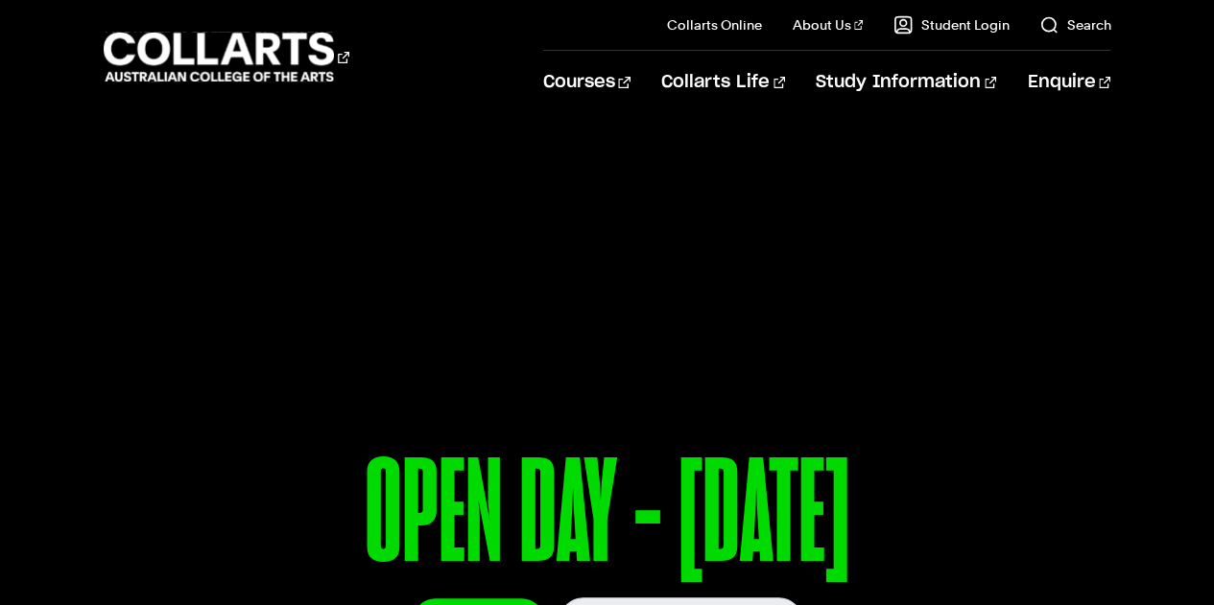
scroll to position [269, 0]
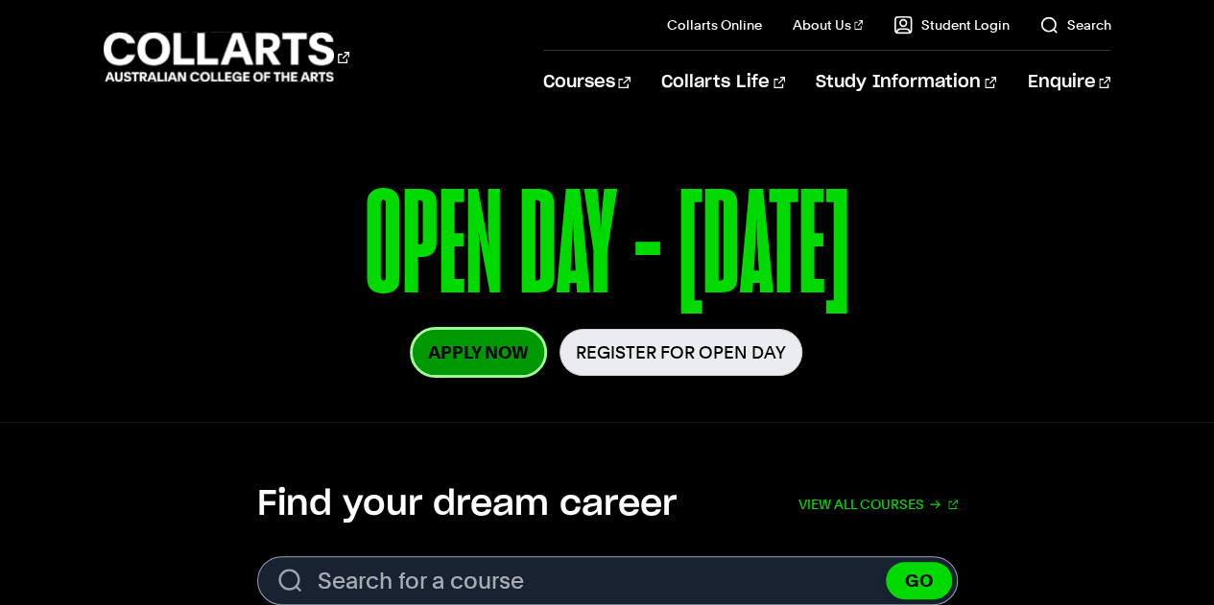
click at [511, 350] on link "Apply Now" at bounding box center [478, 352] width 131 height 45
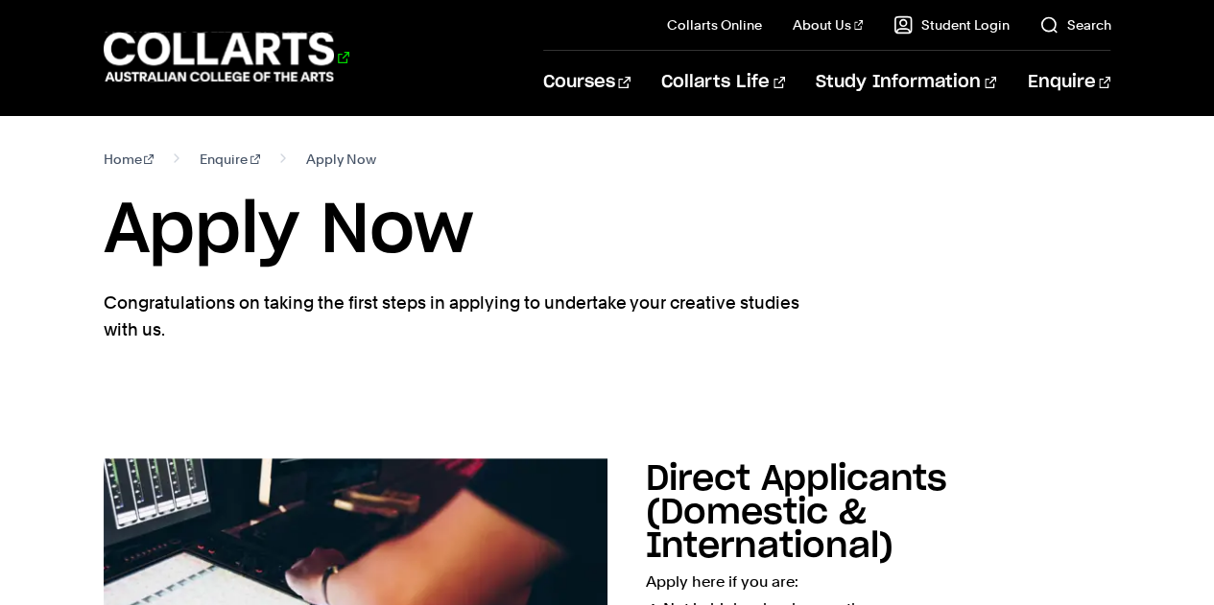
click at [175, 45] on 1 "Go to homepage" at bounding box center [219, 58] width 231 height 50
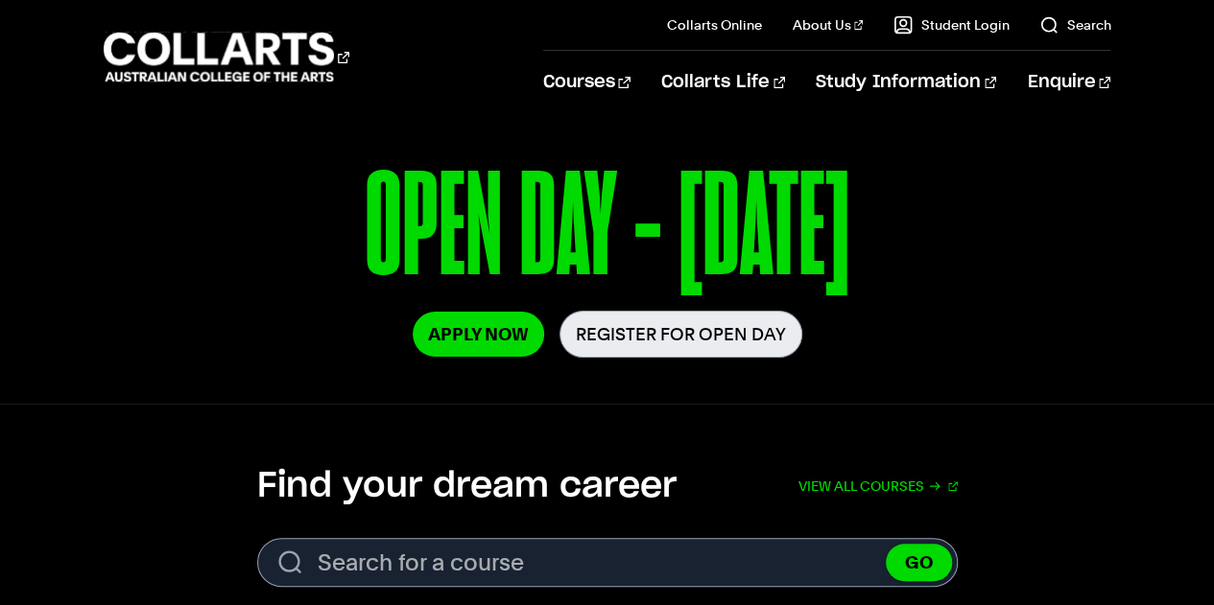
scroll to position [287, 0]
click at [669, 337] on link "Register for Open Day" at bounding box center [680, 334] width 243 height 47
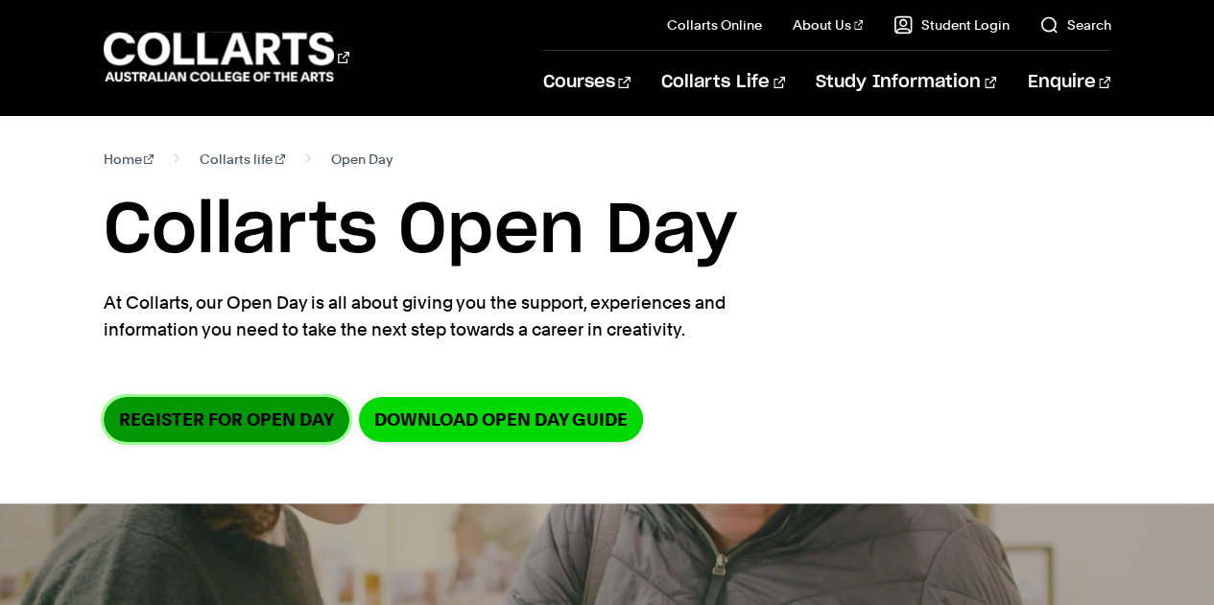
click at [247, 400] on link "Register for Open Day" at bounding box center [227, 419] width 246 height 45
